Goal: Information Seeking & Learning: Learn about a topic

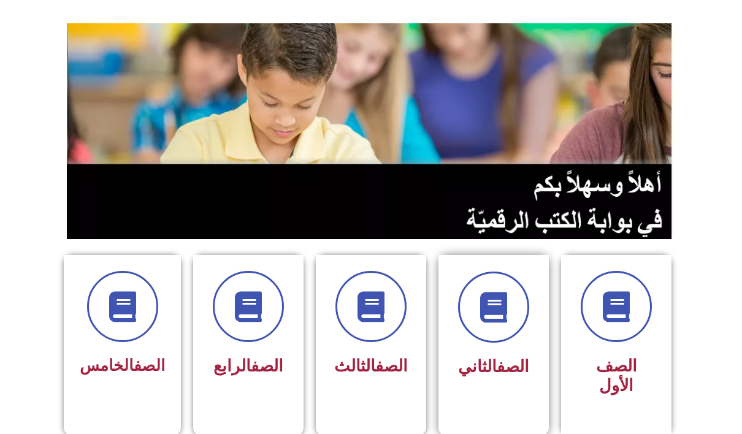
scroll to position [245, 0]
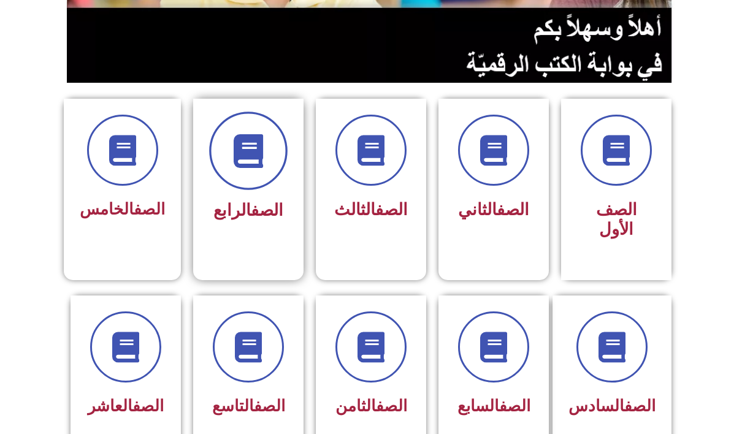
click at [232, 159] on icon at bounding box center [249, 151] width 34 height 34
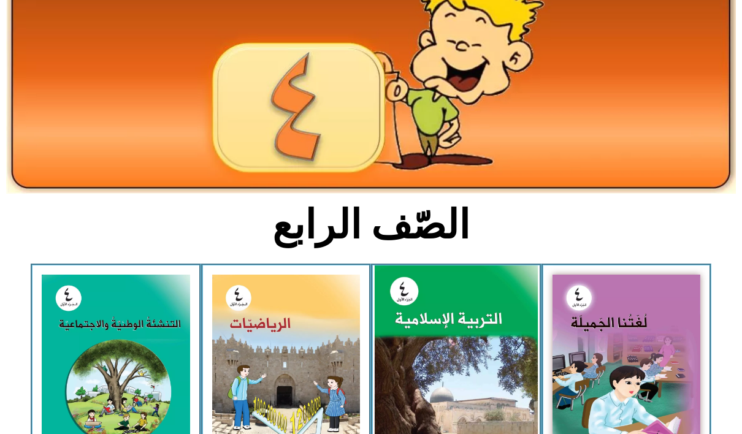
scroll to position [245, 0]
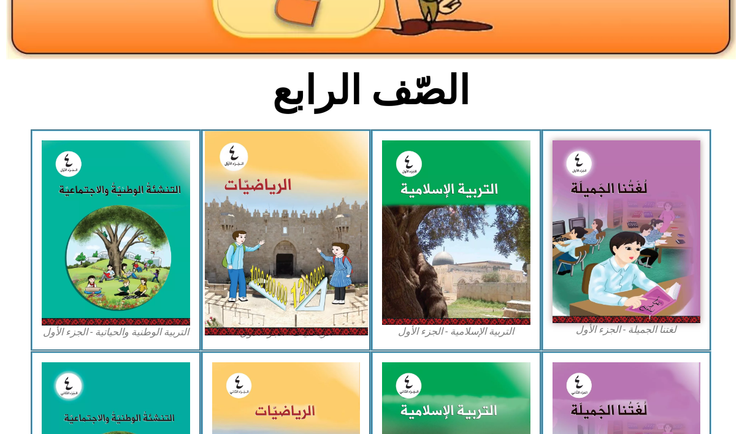
click at [271, 282] on img at bounding box center [285, 233] width 163 height 204
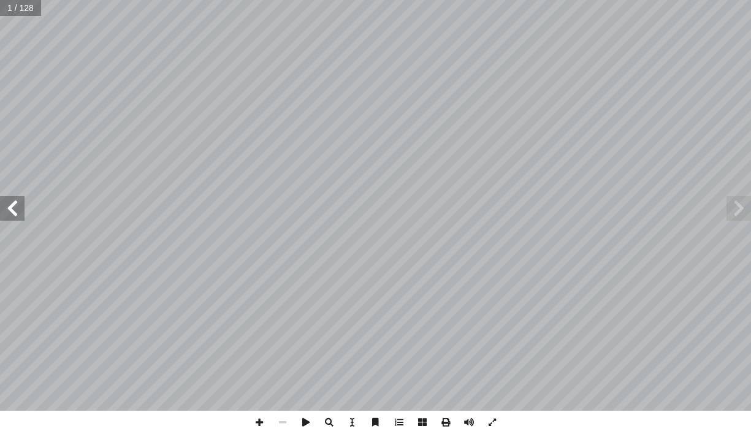
click at [5, 211] on span at bounding box center [12, 208] width 25 height 25
click at [4, 210] on span at bounding box center [12, 208] width 25 height 25
click at [6, 210] on span at bounding box center [12, 208] width 25 height 25
click at [10, 210] on span at bounding box center [12, 208] width 25 height 25
click at [15, 209] on span at bounding box center [12, 208] width 25 height 25
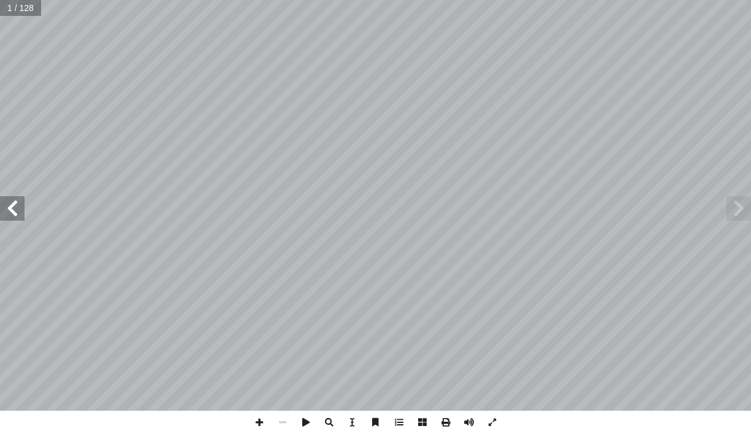
click at [17, 204] on span at bounding box center [12, 208] width 25 height 25
click at [18, 206] on span at bounding box center [12, 208] width 25 height 25
click at [23, 206] on span at bounding box center [12, 208] width 25 height 25
click at [23, 201] on span at bounding box center [12, 208] width 25 height 25
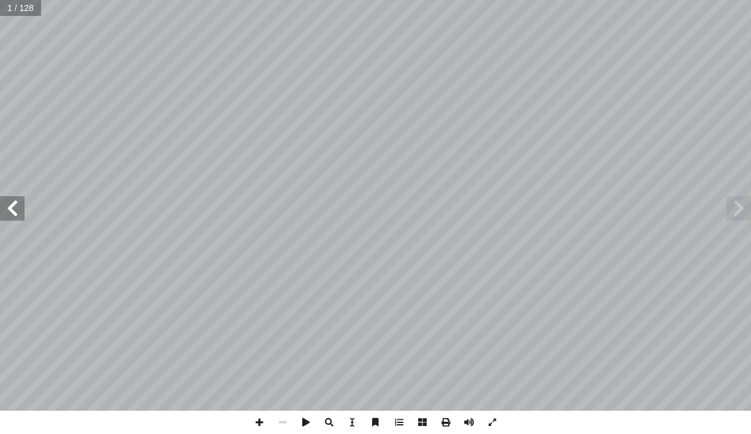
click at [23, 201] on span at bounding box center [12, 208] width 25 height 25
click at [22, 212] on span at bounding box center [12, 208] width 25 height 25
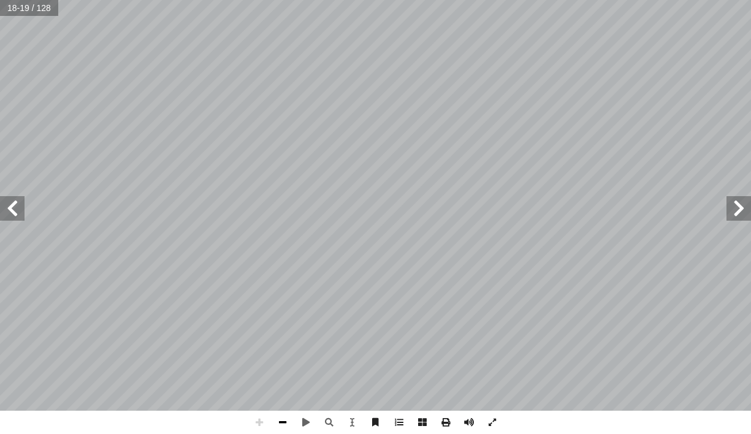
click at [280, 425] on span at bounding box center [282, 422] width 23 height 23
click at [23, 216] on span at bounding box center [12, 208] width 25 height 25
click at [23, 215] on span at bounding box center [12, 208] width 25 height 25
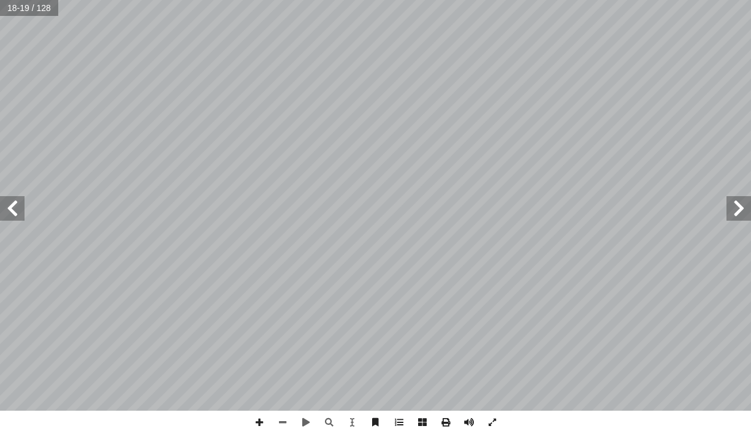
click at [23, 215] on span at bounding box center [12, 208] width 25 height 25
click at [255, 422] on span at bounding box center [259, 422] width 23 height 23
